Goal: Check status: Check status

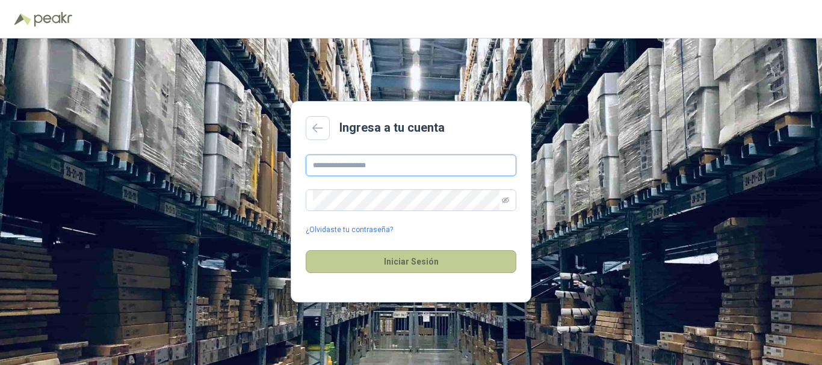
type input "**********"
click at [371, 258] on button "Iniciar Sesión" at bounding box center [411, 261] width 211 height 23
click at [364, 255] on button "Iniciar Sesión" at bounding box center [411, 261] width 211 height 23
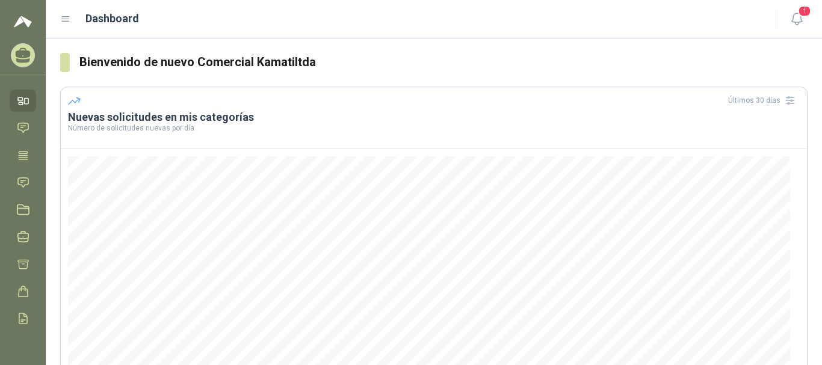
click at [63, 20] on icon at bounding box center [65, 19] width 11 height 11
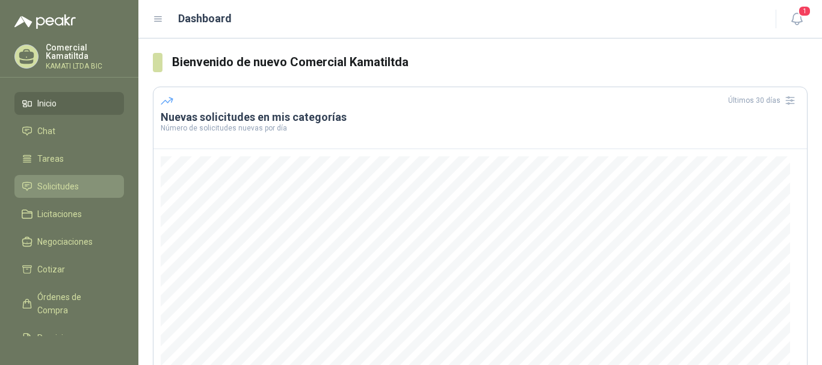
click at [88, 181] on li "Solicitudes" at bounding box center [69, 186] width 95 height 13
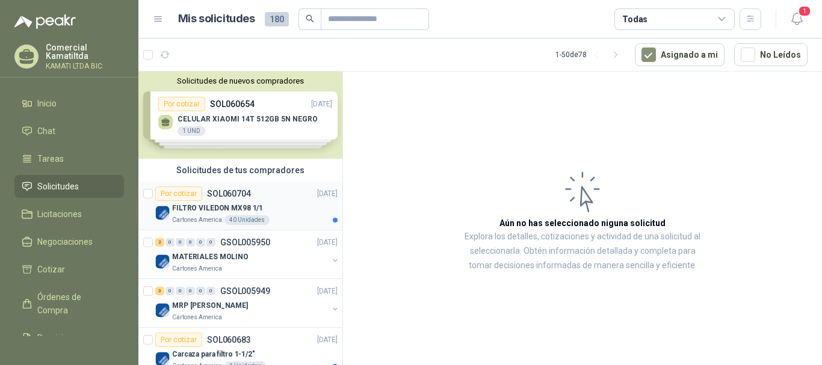
click at [294, 218] on div "Cartones America 40 Unidades" at bounding box center [254, 220] width 165 height 10
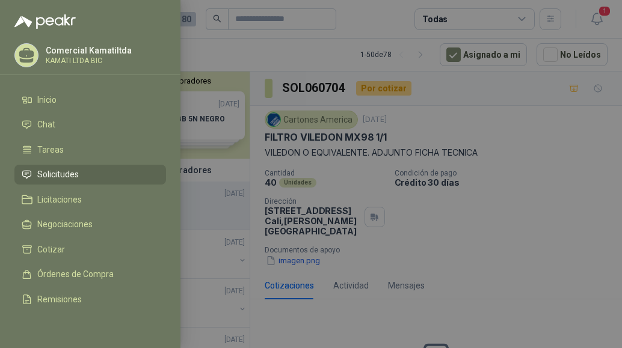
click at [312, 31] on div at bounding box center [311, 174] width 622 height 348
